Goal: Information Seeking & Learning: Learn about a topic

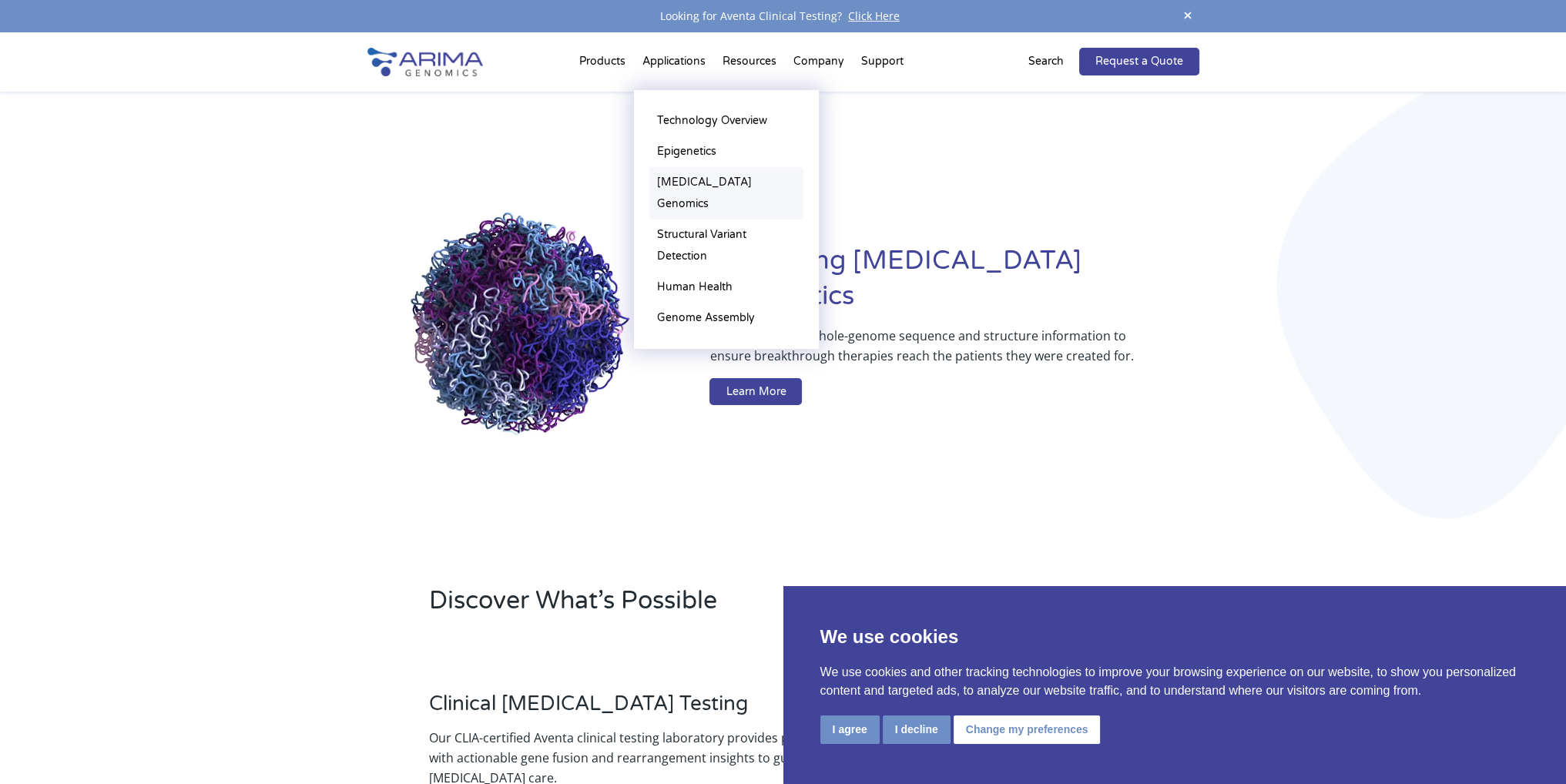
click at [733, 179] on link "[MEDICAL_DATA] Genomics" at bounding box center [726, 193] width 154 height 53
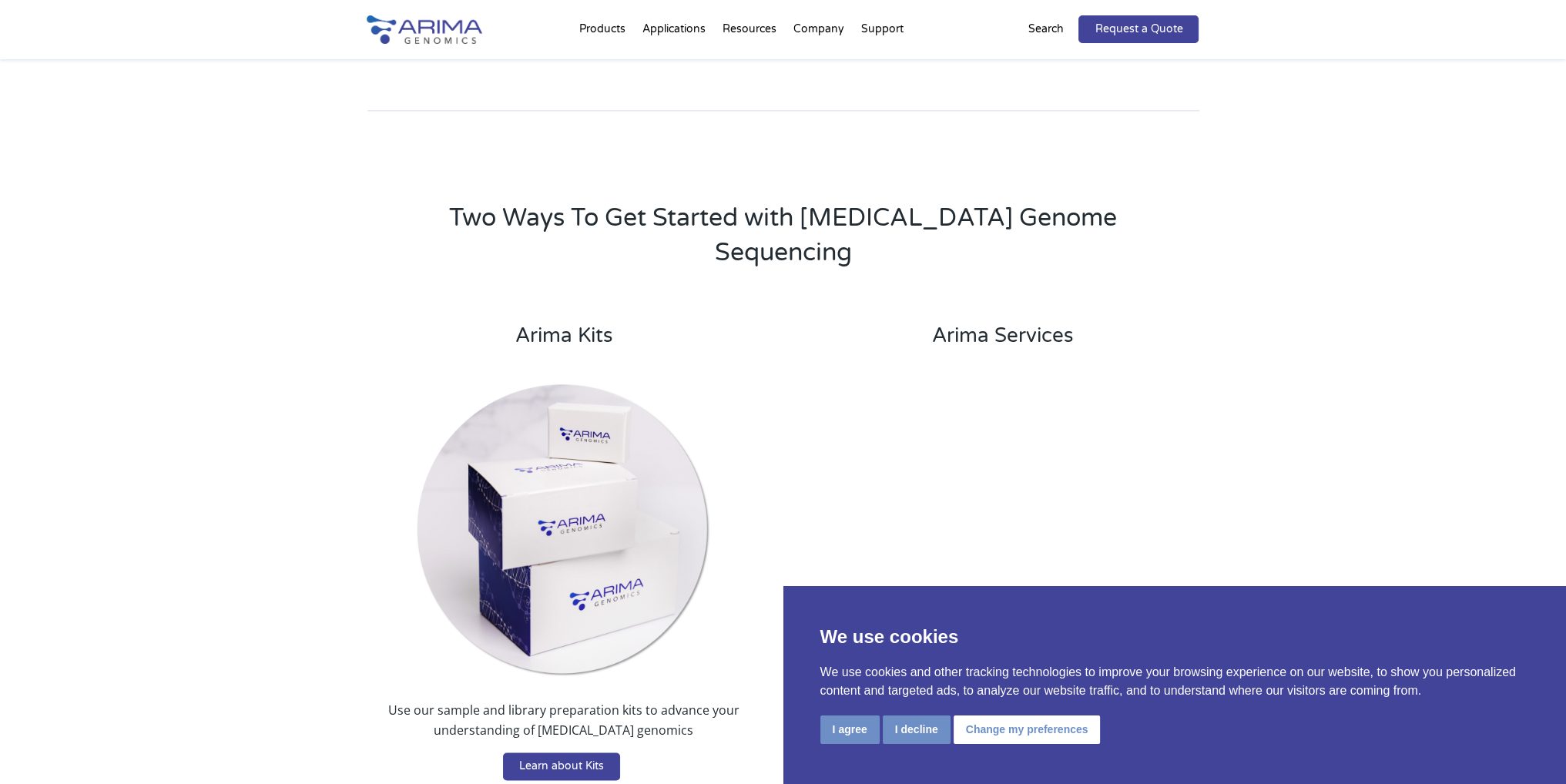
scroll to position [2849, 0]
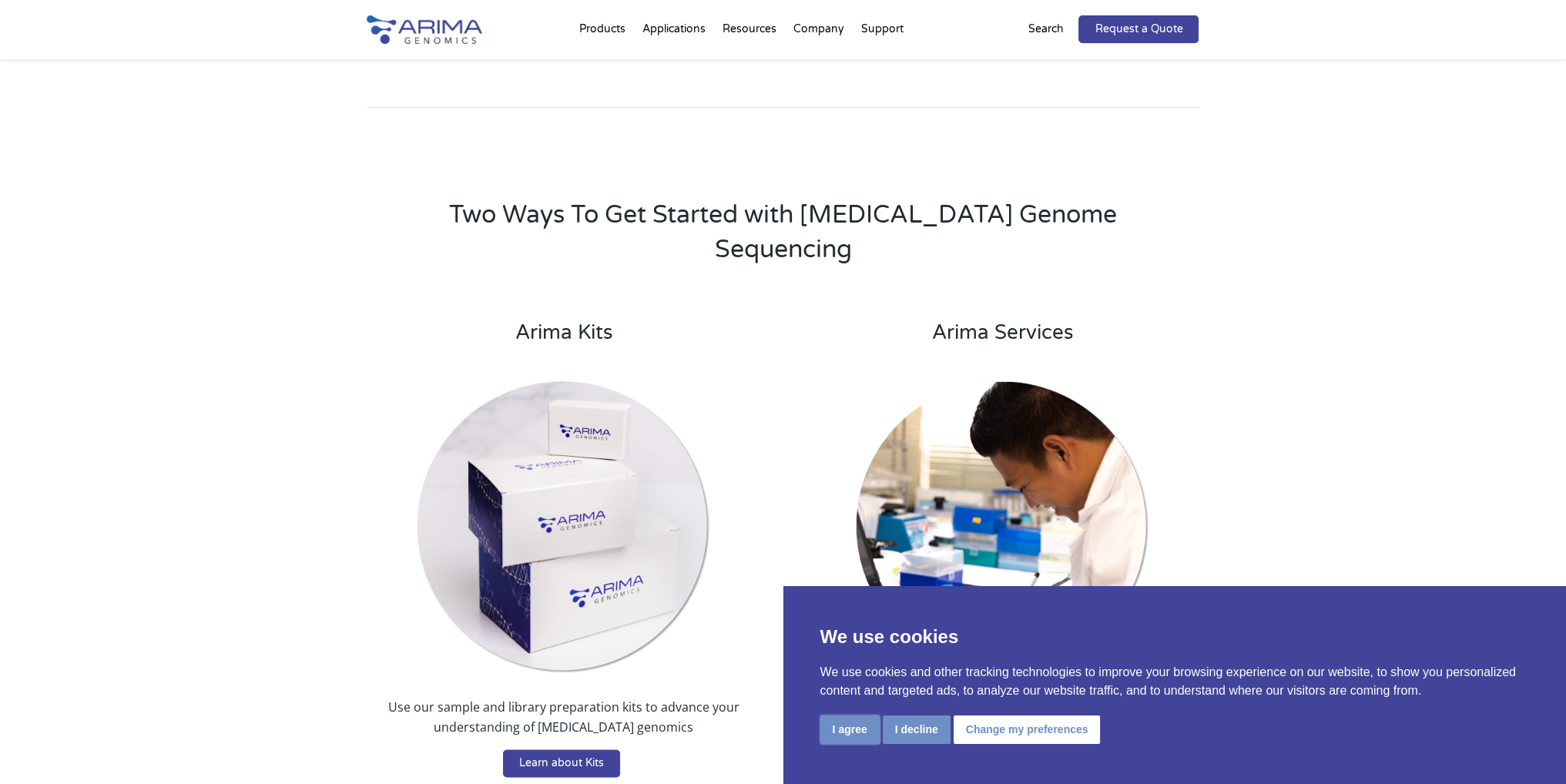
click at [840, 738] on button "I agree" at bounding box center [849, 730] width 59 height 28
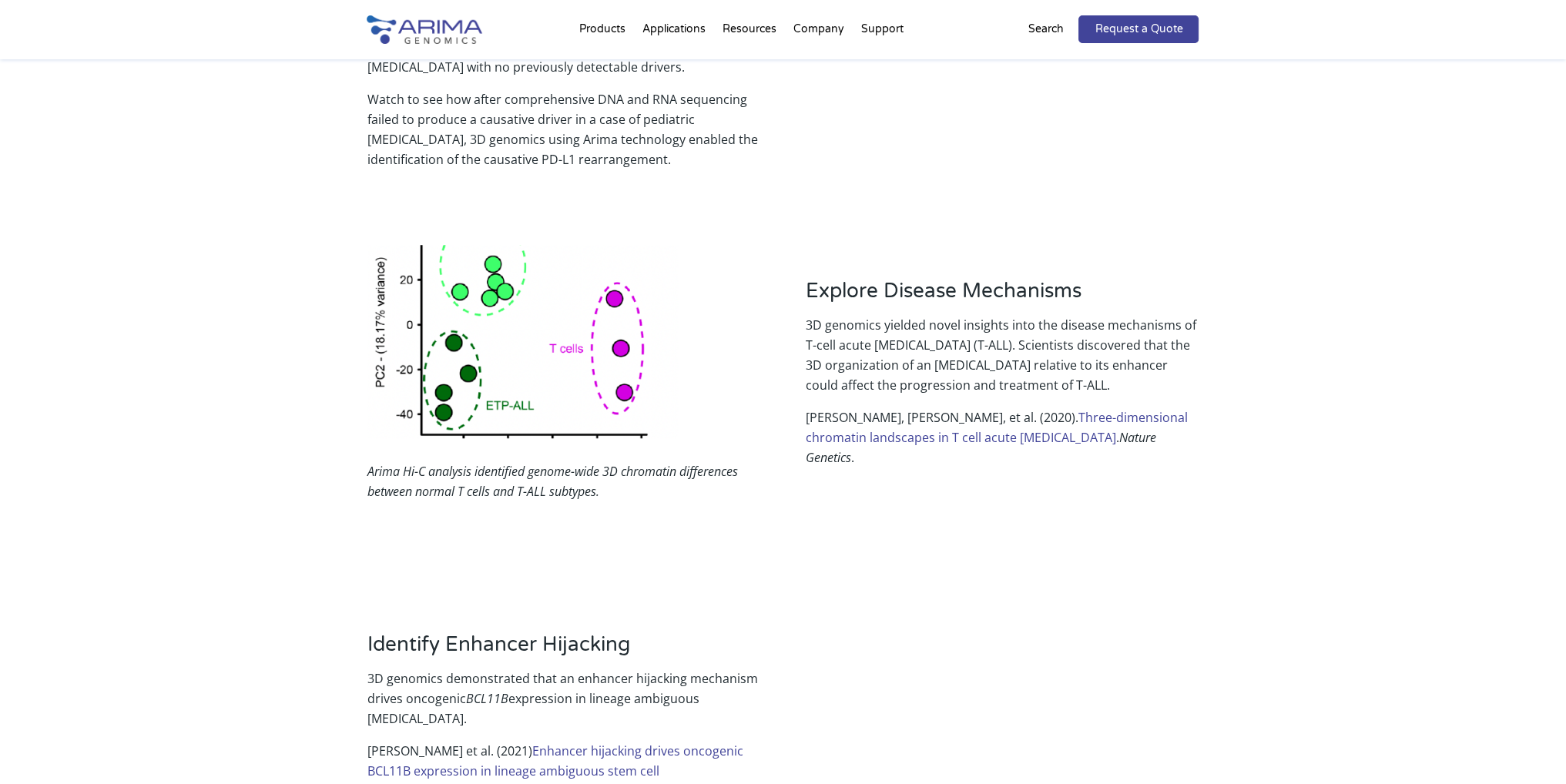
scroll to position [0, 0]
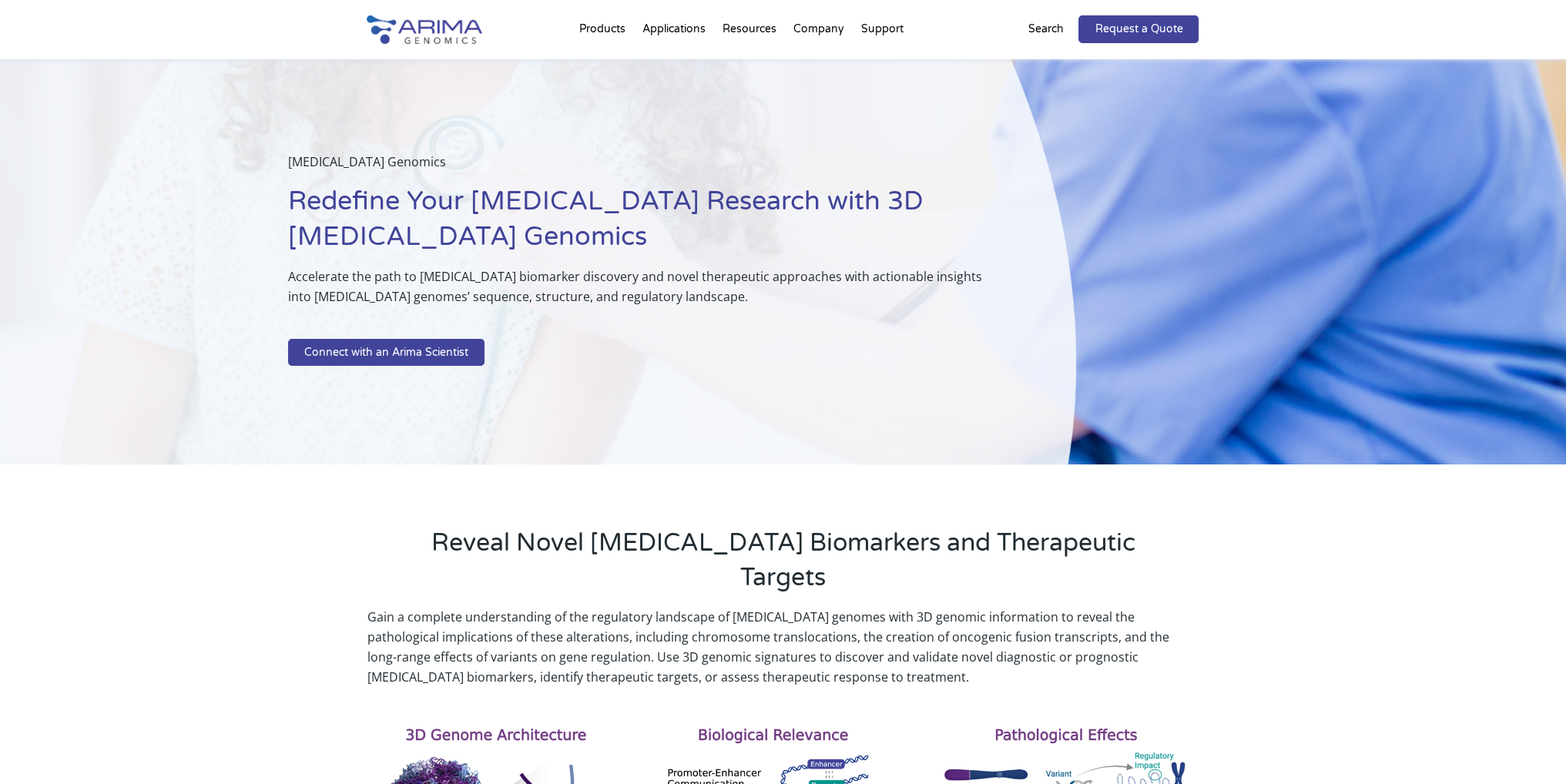
drag, startPoint x: 810, startPoint y: 682, endPoint x: 815, endPoint y: 263, distance: 419.0
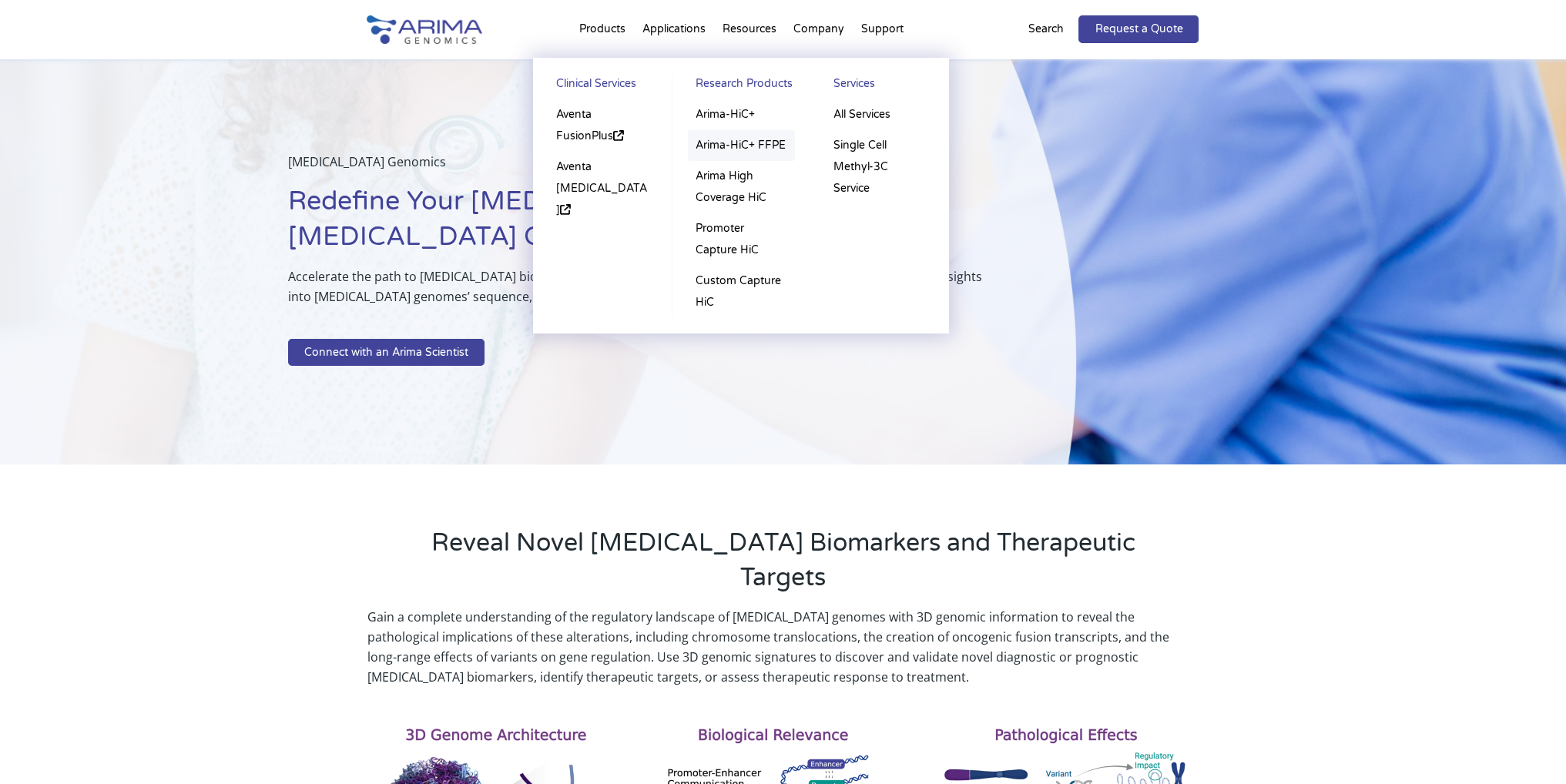
click at [732, 144] on link "Arima-HiC+ FFPE" at bounding box center [741, 145] width 107 height 31
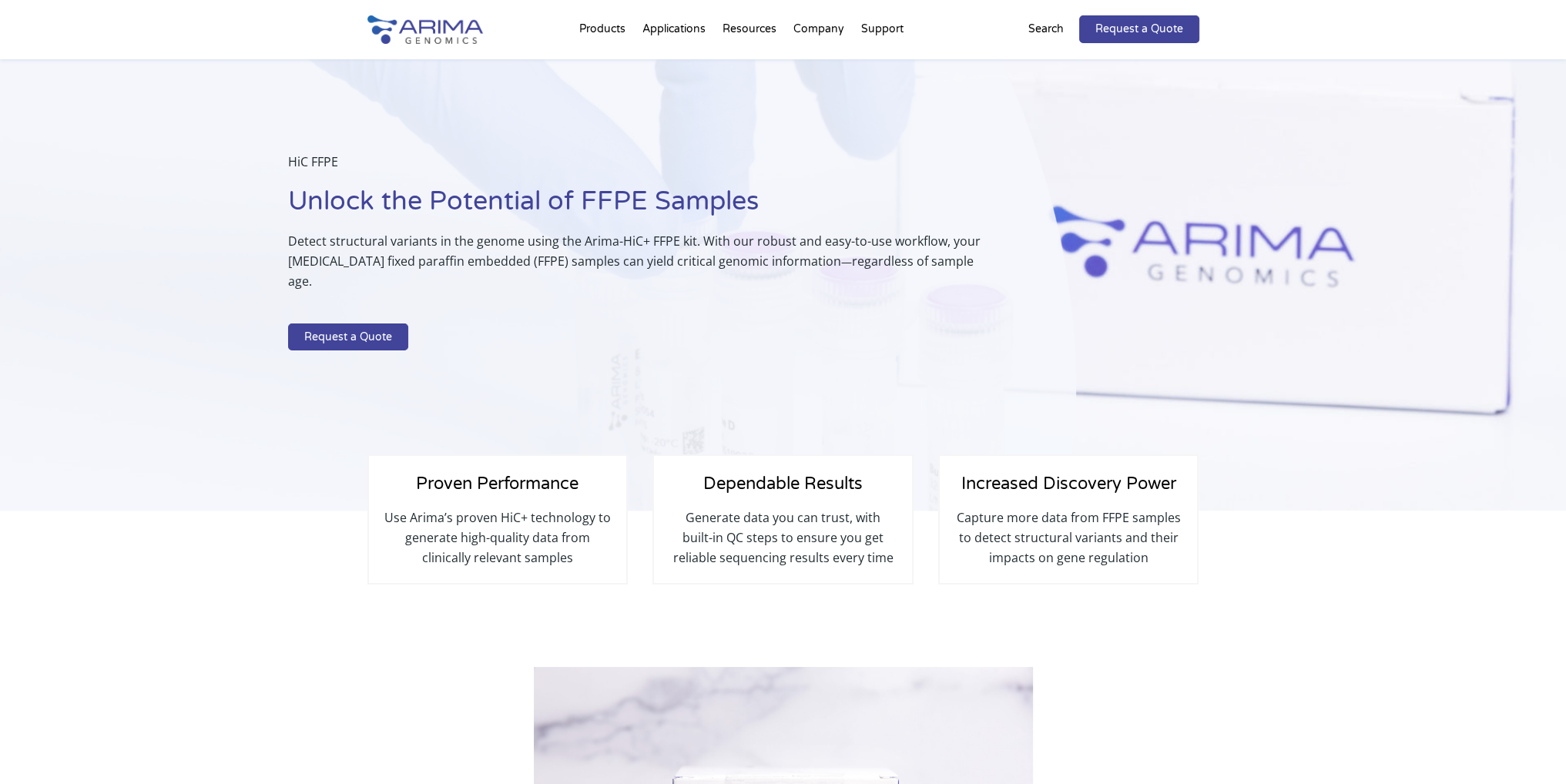
drag, startPoint x: 331, startPoint y: 441, endPoint x: 334, endPoint y: 141, distance: 300.0
